Goal: Check status

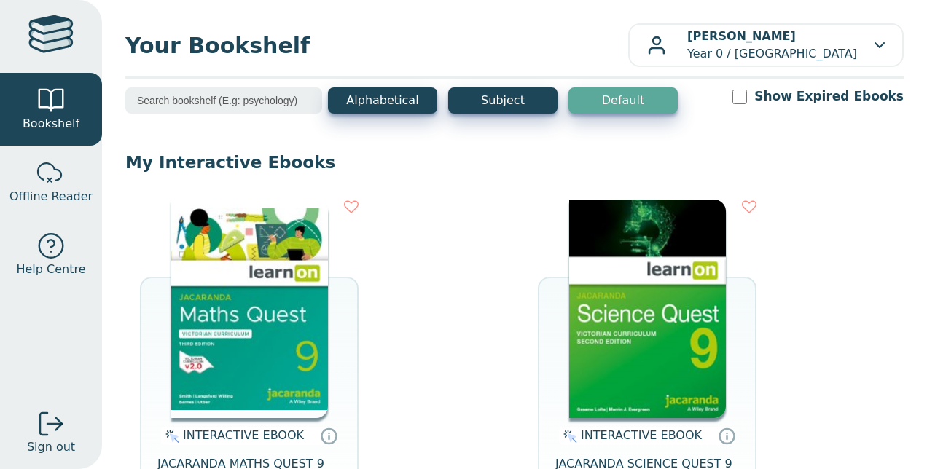
click at [590, 269] on img at bounding box center [647, 309] width 157 height 219
